Goal: Find contact information: Find contact information

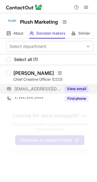
click at [72, 87] on button "View email" at bounding box center [76, 89] width 24 height 6
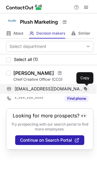
click at [84, 88] on span at bounding box center [85, 88] width 5 height 5
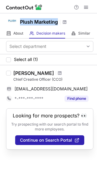
drag, startPoint x: 19, startPoint y: 20, endPoint x: 58, endPoint y: 28, distance: 39.2
click at [58, 28] on div "Plush Marketing" at bounding box center [48, 20] width 97 height 15
copy h1 "Plush Marketing"
